Goal: Transaction & Acquisition: Purchase product/service

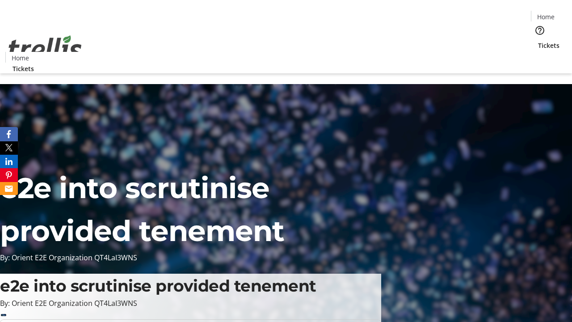
click at [538, 41] on span "Tickets" at bounding box center [548, 45] width 21 height 9
